Goal: Task Accomplishment & Management: Use online tool/utility

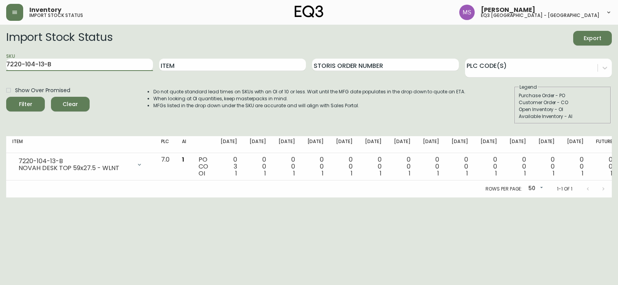
drag, startPoint x: 114, startPoint y: 69, endPoint x: 0, endPoint y: 45, distance: 116.9
click at [0, 45] on main "Import Stock Status Export SKU 7220-104-13-B Item Storis Order Number PLC Code(…" at bounding box center [309, 111] width 618 height 173
paste input "[PHONE_NUMBER]"
click at [6, 97] on button "Filter" at bounding box center [25, 104] width 39 height 15
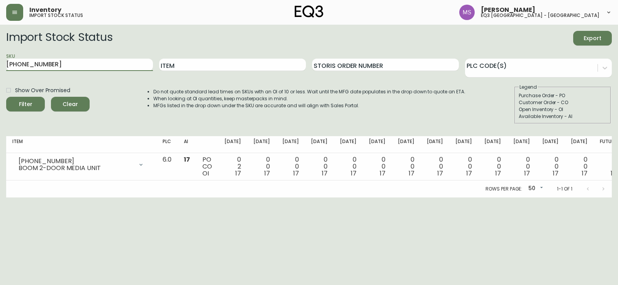
drag, startPoint x: 92, startPoint y: 67, endPoint x: 0, endPoint y: 64, distance: 92.4
click at [0, 64] on main "Import Stock Status Export SKU [PHONE_NUMBER] Item Storis Order Number PLC Code…" at bounding box center [309, 111] width 618 height 173
paste input "090"
click at [6, 97] on button "Filter" at bounding box center [25, 104] width 39 height 15
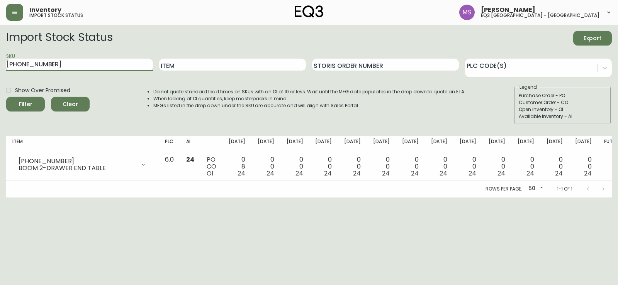
drag, startPoint x: 81, startPoint y: 63, endPoint x: 0, endPoint y: 65, distance: 81.2
click at [0, 65] on main "Import Stock Status Export SKU [PHONE_NUMBER] Item Storis Order Number PLC Code…" at bounding box center [309, 111] width 618 height 173
paste input "3"
type input "[PHONE_NUMBER]"
click at [6, 97] on button "Filter" at bounding box center [25, 104] width 39 height 15
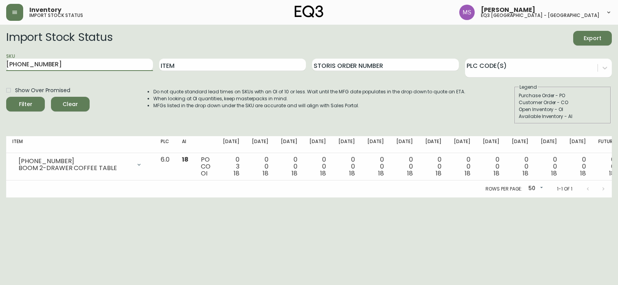
drag, startPoint x: 77, startPoint y: 70, endPoint x: 0, endPoint y: 68, distance: 76.9
click at [0, 68] on main "Import Stock Status Export SKU [PHONE_NUMBER] Item Storis Order Number PLC Code…" at bounding box center [309, 111] width 618 height 173
